Goal: Navigation & Orientation: Find specific page/section

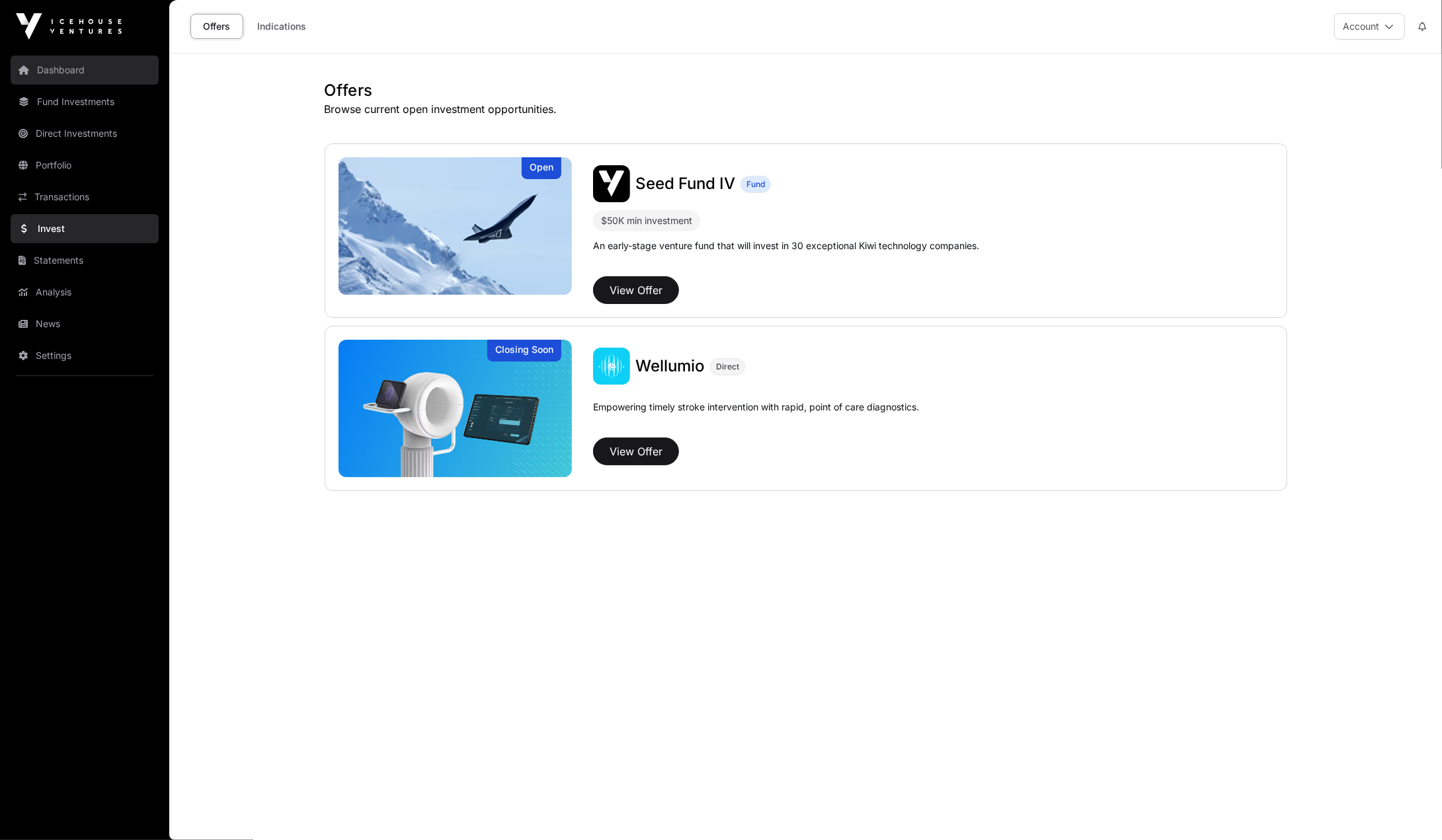
click at [68, 65] on link "Dashboard" at bounding box center [84, 70] width 148 height 29
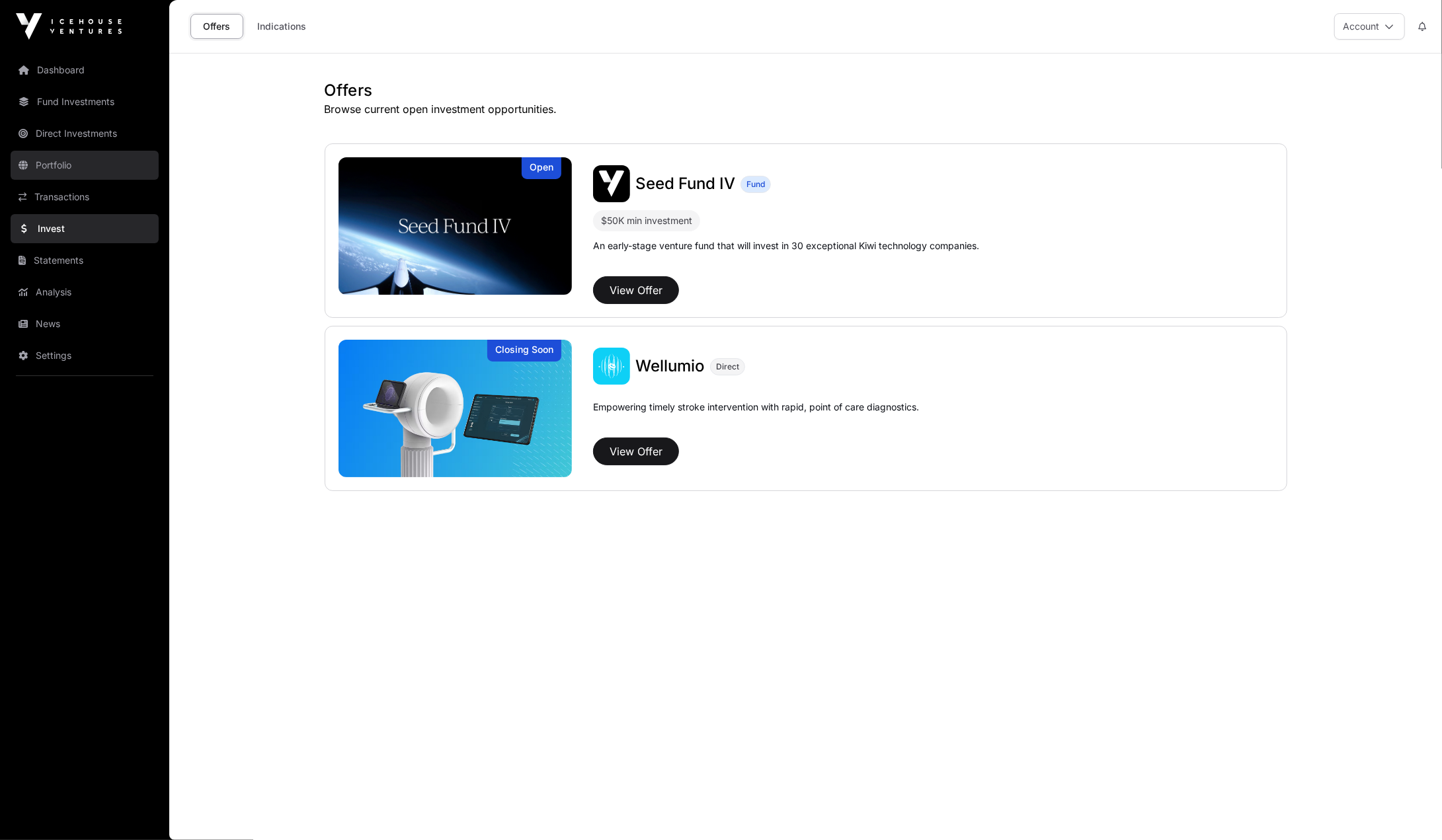
click at [61, 157] on link "Portfolio" at bounding box center [84, 165] width 148 height 29
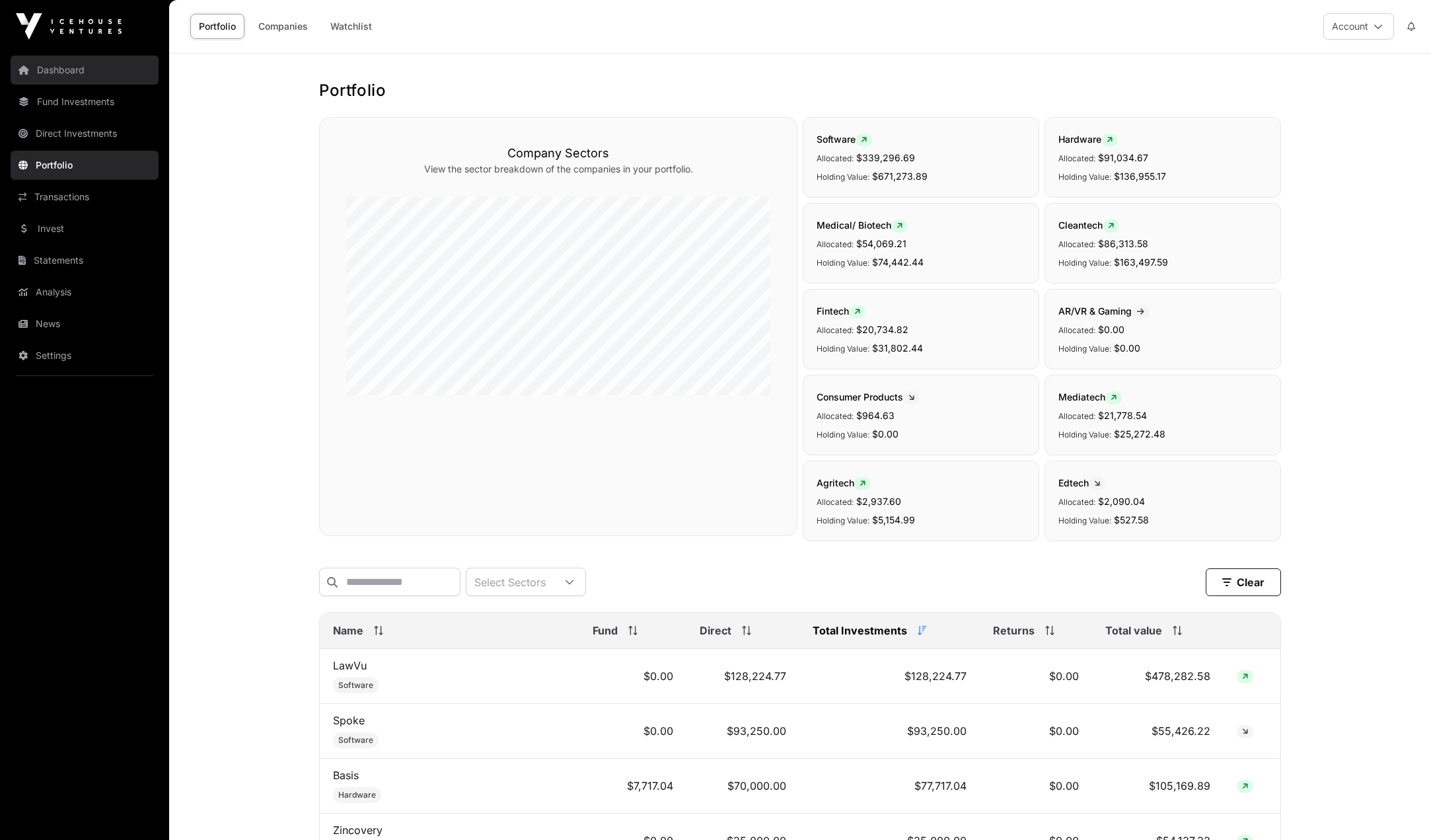
click at [49, 72] on link "Dashboard" at bounding box center [84, 70] width 148 height 29
